Goal: Find specific page/section: Find specific page/section

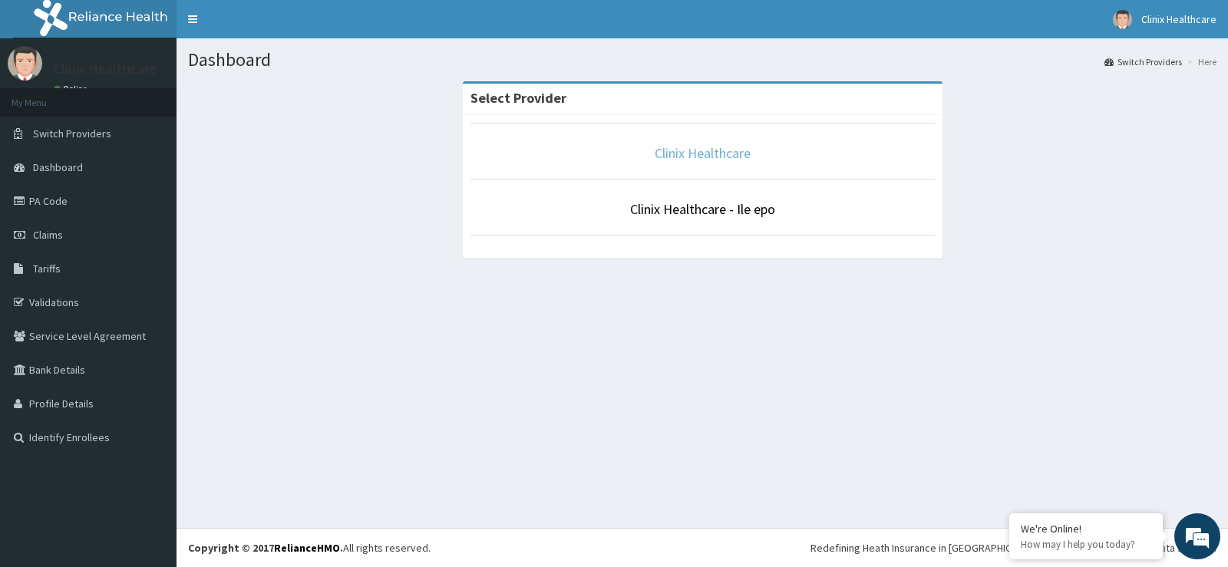
click at [722, 156] on link "Clinix Healthcare" at bounding box center [703, 153] width 96 height 18
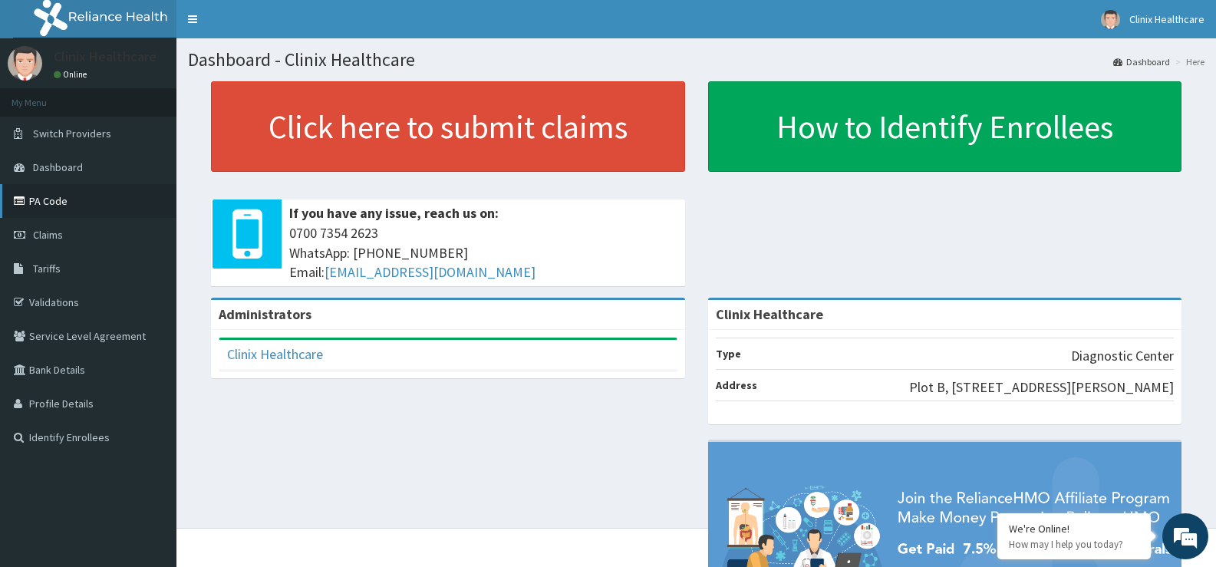
click at [79, 200] on link "PA Code" at bounding box center [88, 201] width 176 height 34
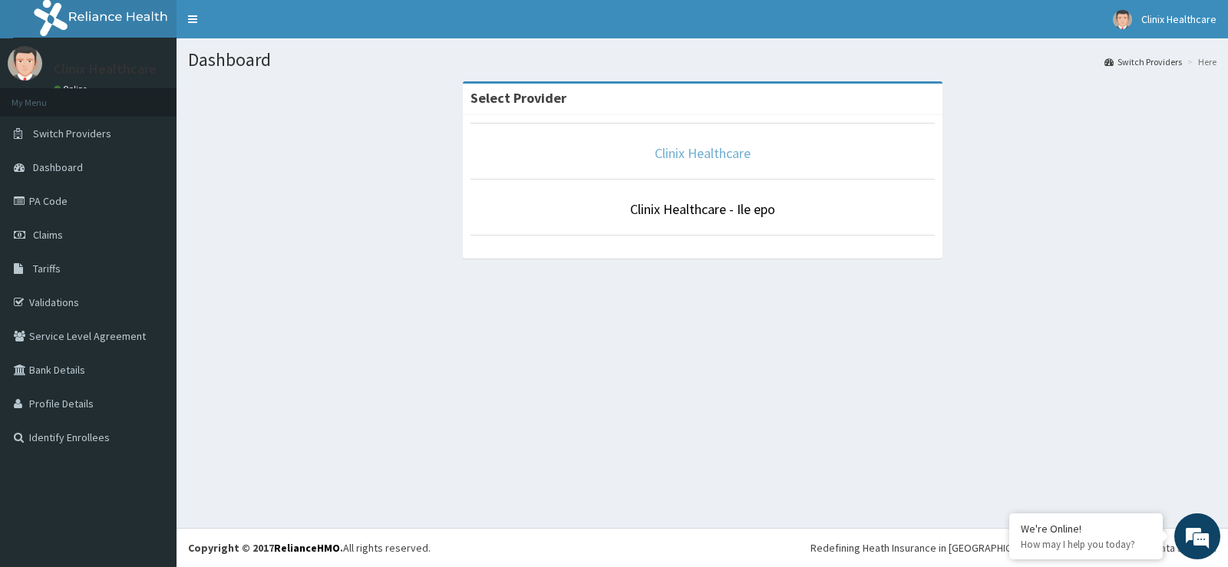
click at [725, 147] on link "Clinix Healthcare" at bounding box center [703, 153] width 96 height 18
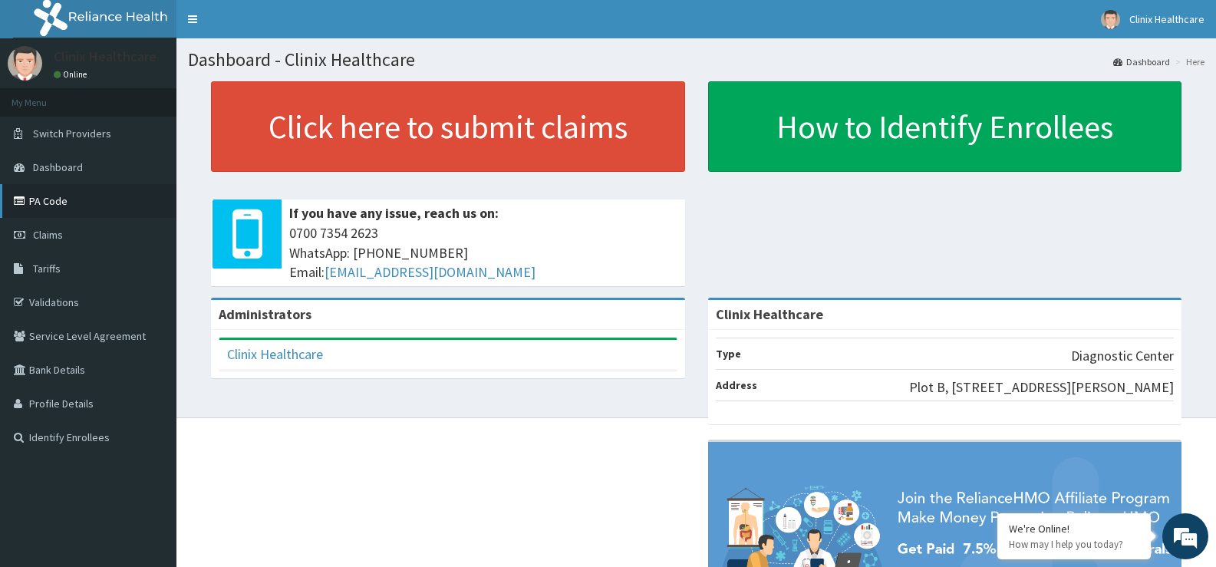
click at [58, 206] on link "PA Code" at bounding box center [88, 201] width 176 height 34
